Goal: Check status

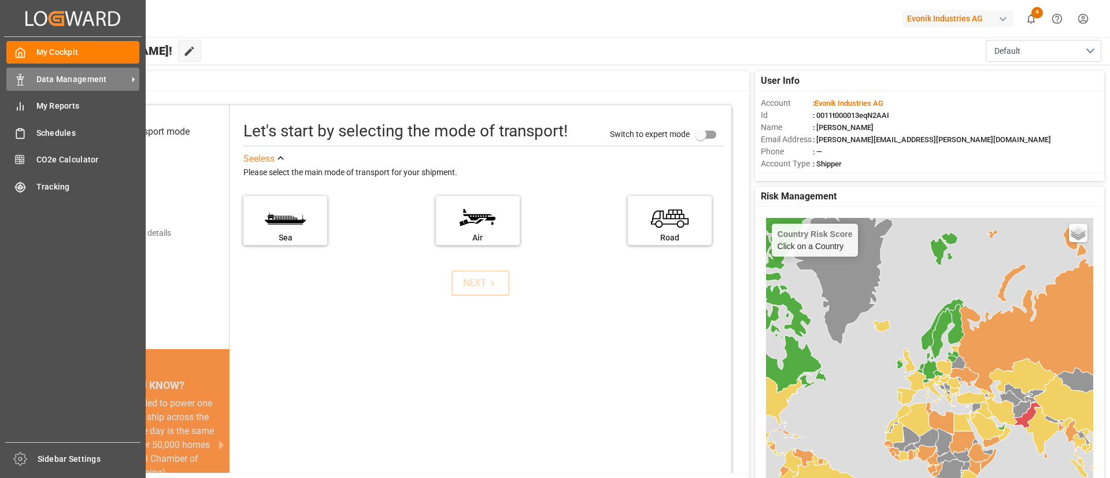
click at [48, 78] on span "Data Management" at bounding box center [81, 79] width 91 height 12
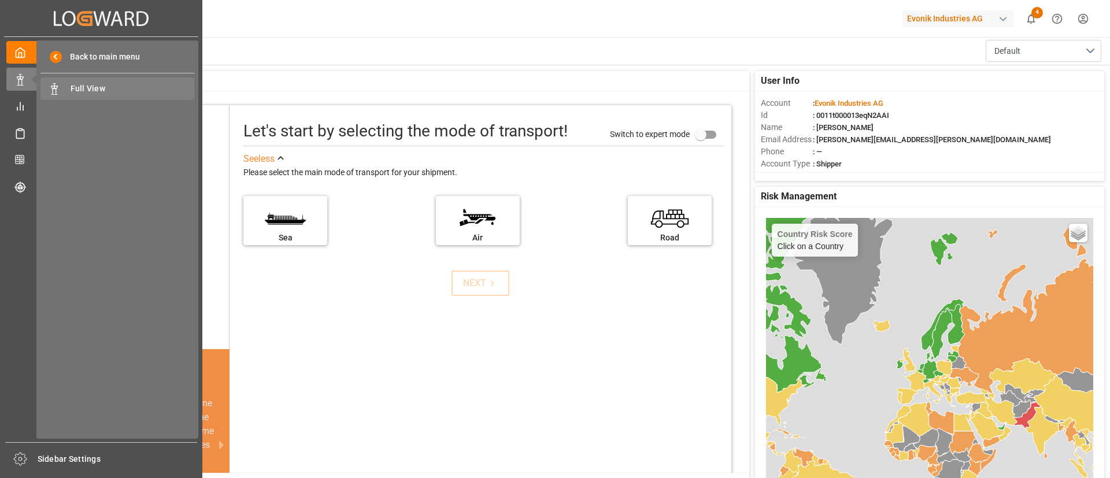
click at [85, 88] on span "Full View" at bounding box center [133, 89] width 124 height 12
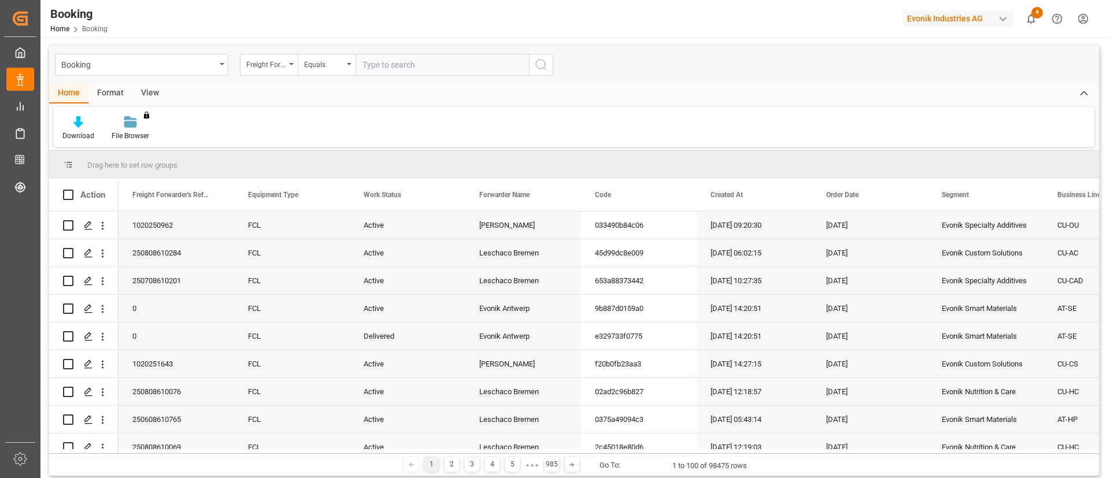
click at [286, 64] on div "Freight Forwarder's Reference No." at bounding box center [269, 65] width 58 height 22
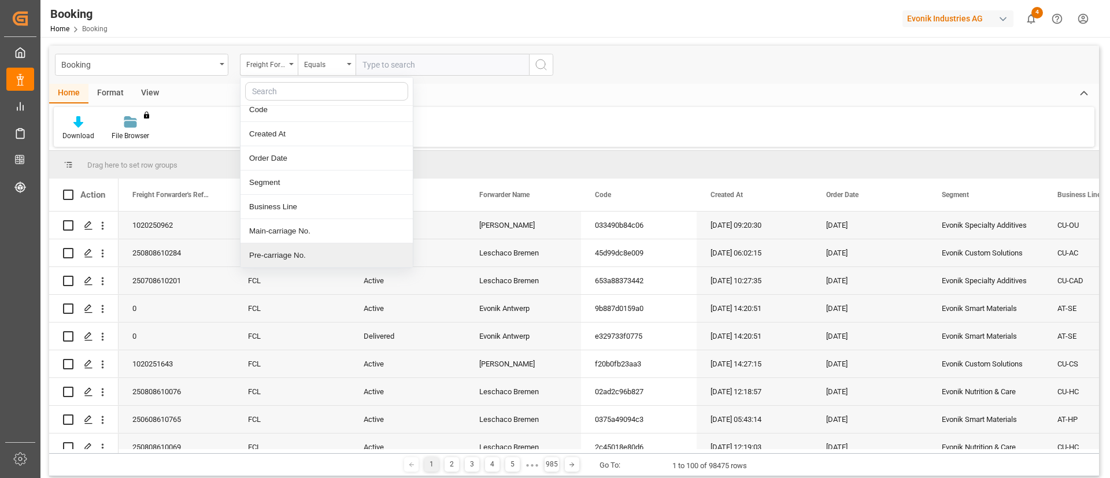
scroll to position [129, 0]
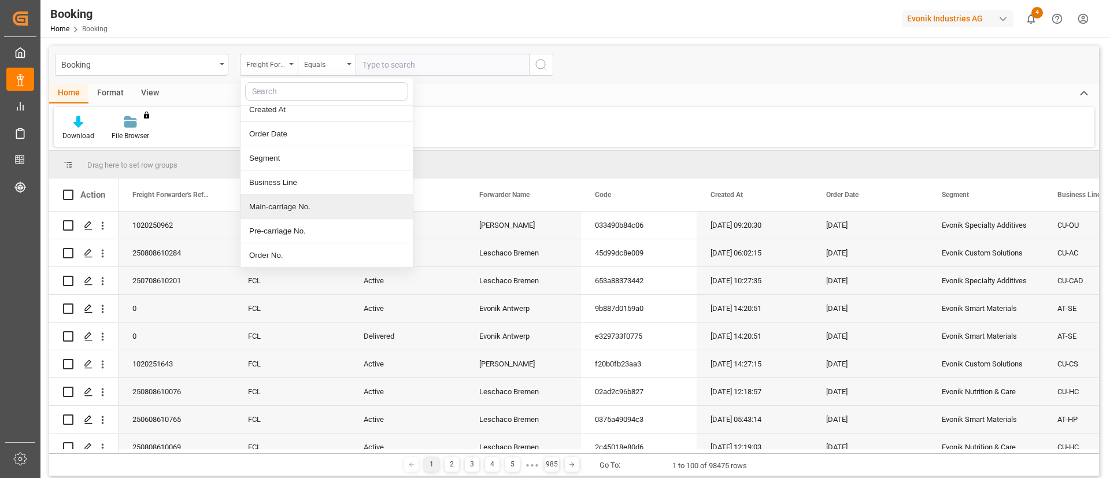
click at [286, 205] on div "Main-carriage No." at bounding box center [326, 207] width 172 height 24
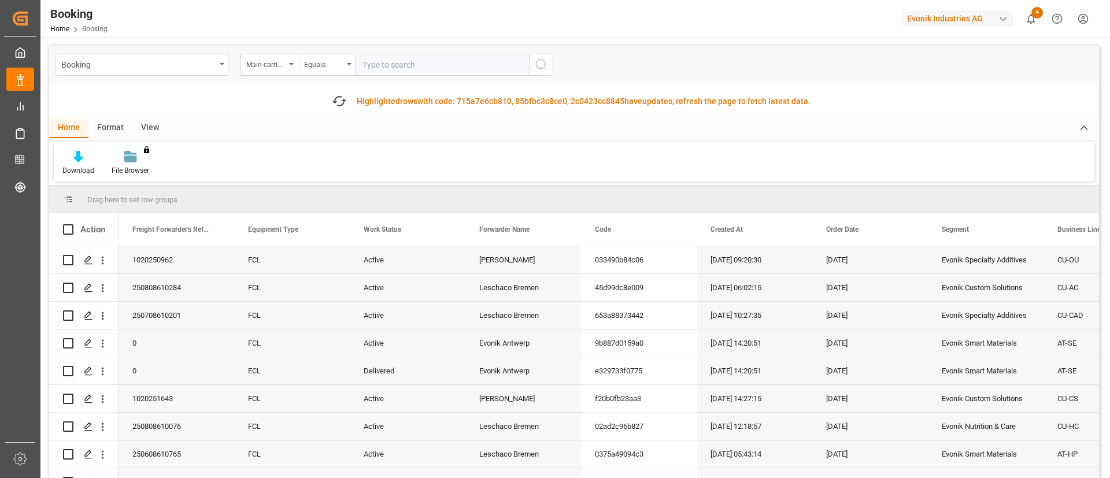
click at [427, 69] on input "text" at bounding box center [441, 65] width 173 height 22
paste input "4006627558"
type input "4006627558"
click at [547, 60] on button "search button" at bounding box center [541, 65] width 24 height 22
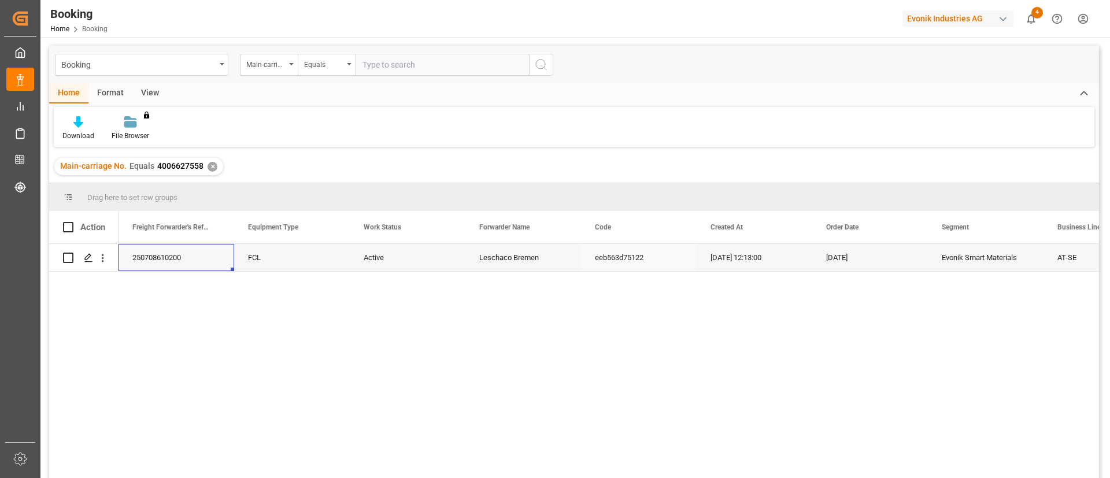
click at [184, 254] on div "250708610200" at bounding box center [176, 257] width 116 height 27
